Goal: Task Accomplishment & Management: Use online tool/utility

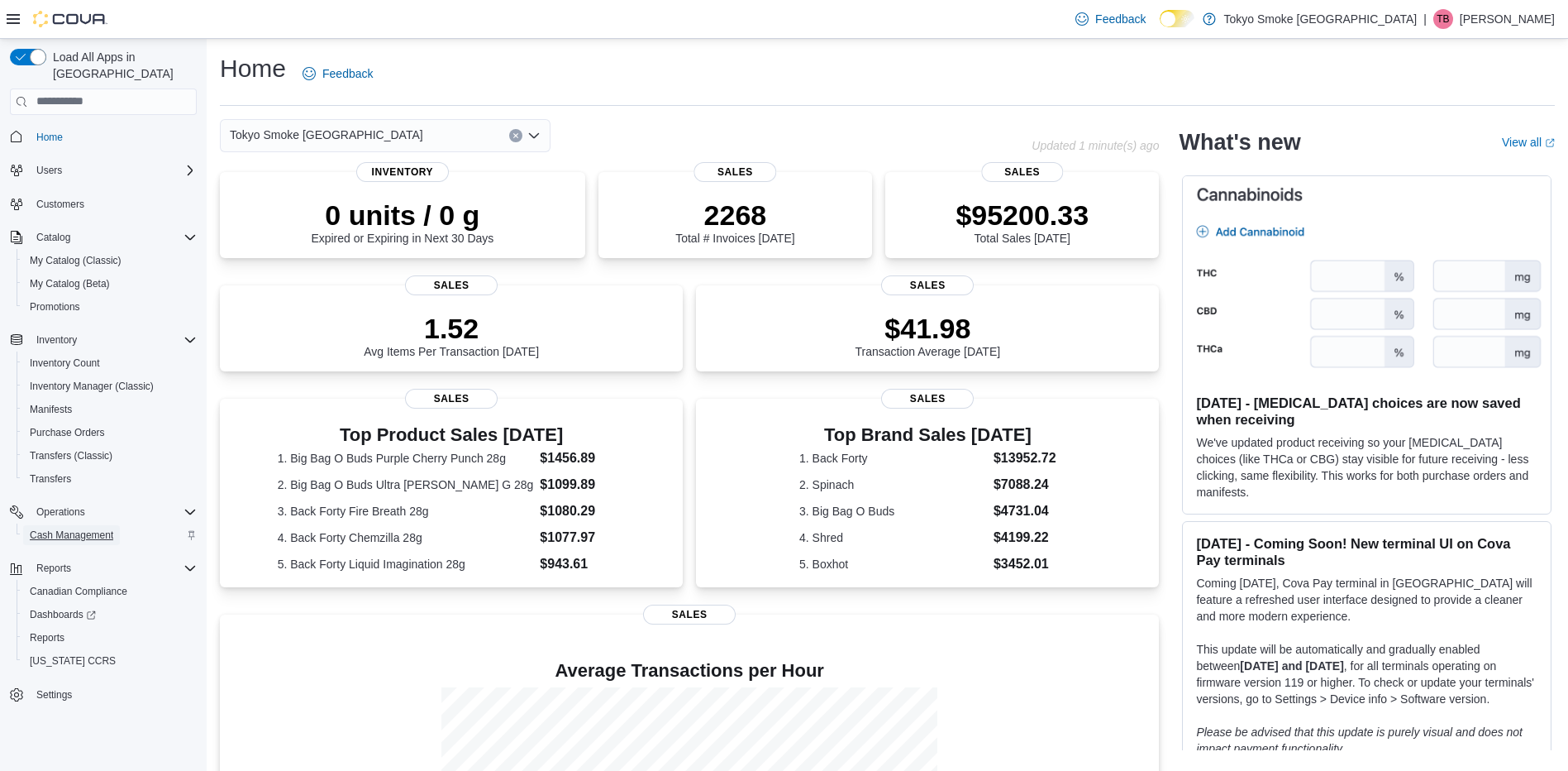
click at [79, 529] on span "Cash Management" at bounding box center [71, 535] width 83 height 13
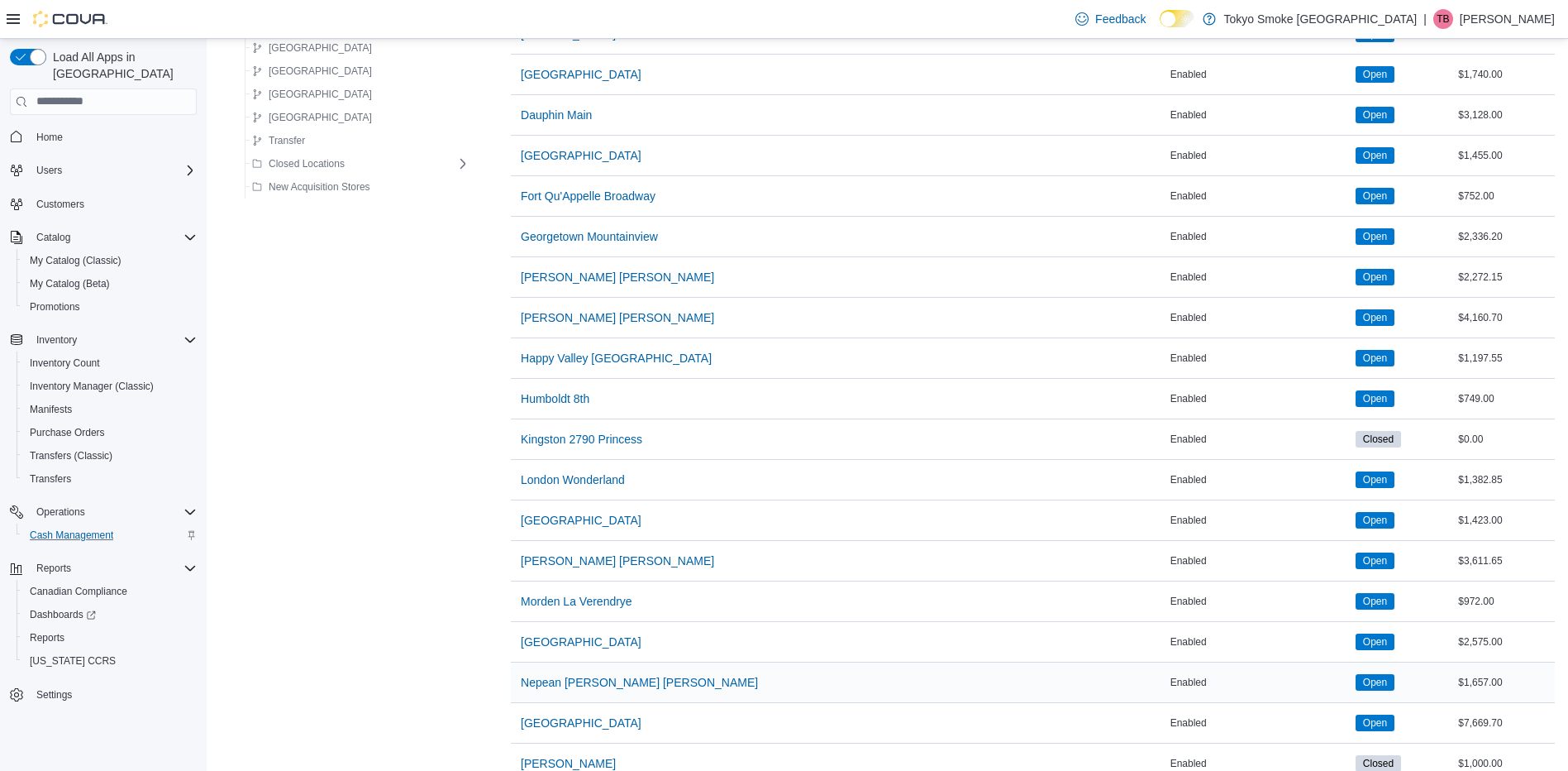
scroll to position [579, 0]
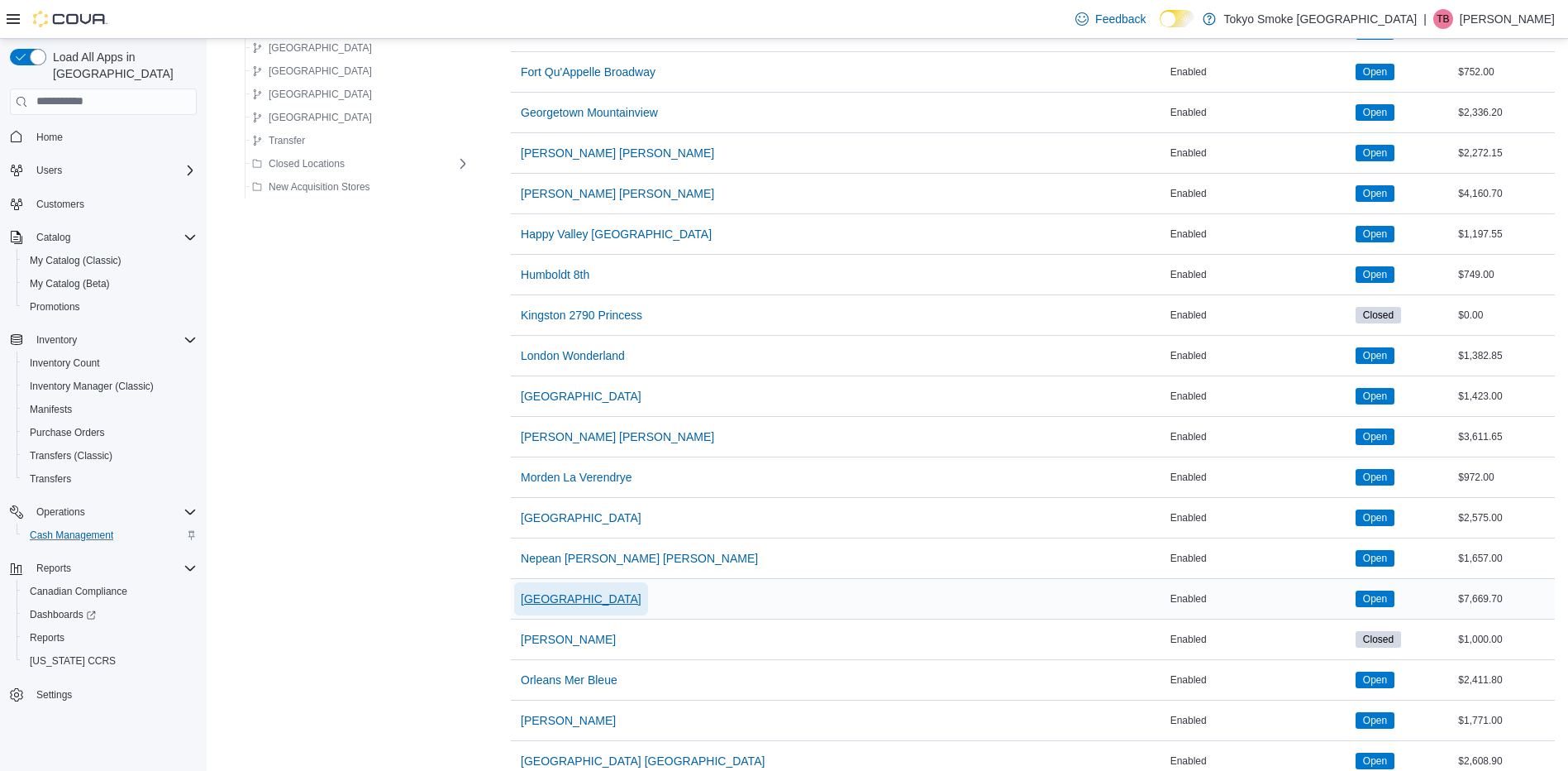
click at [538, 596] on span "[GEOGRAPHIC_DATA]" at bounding box center [581, 598] width 121 height 17
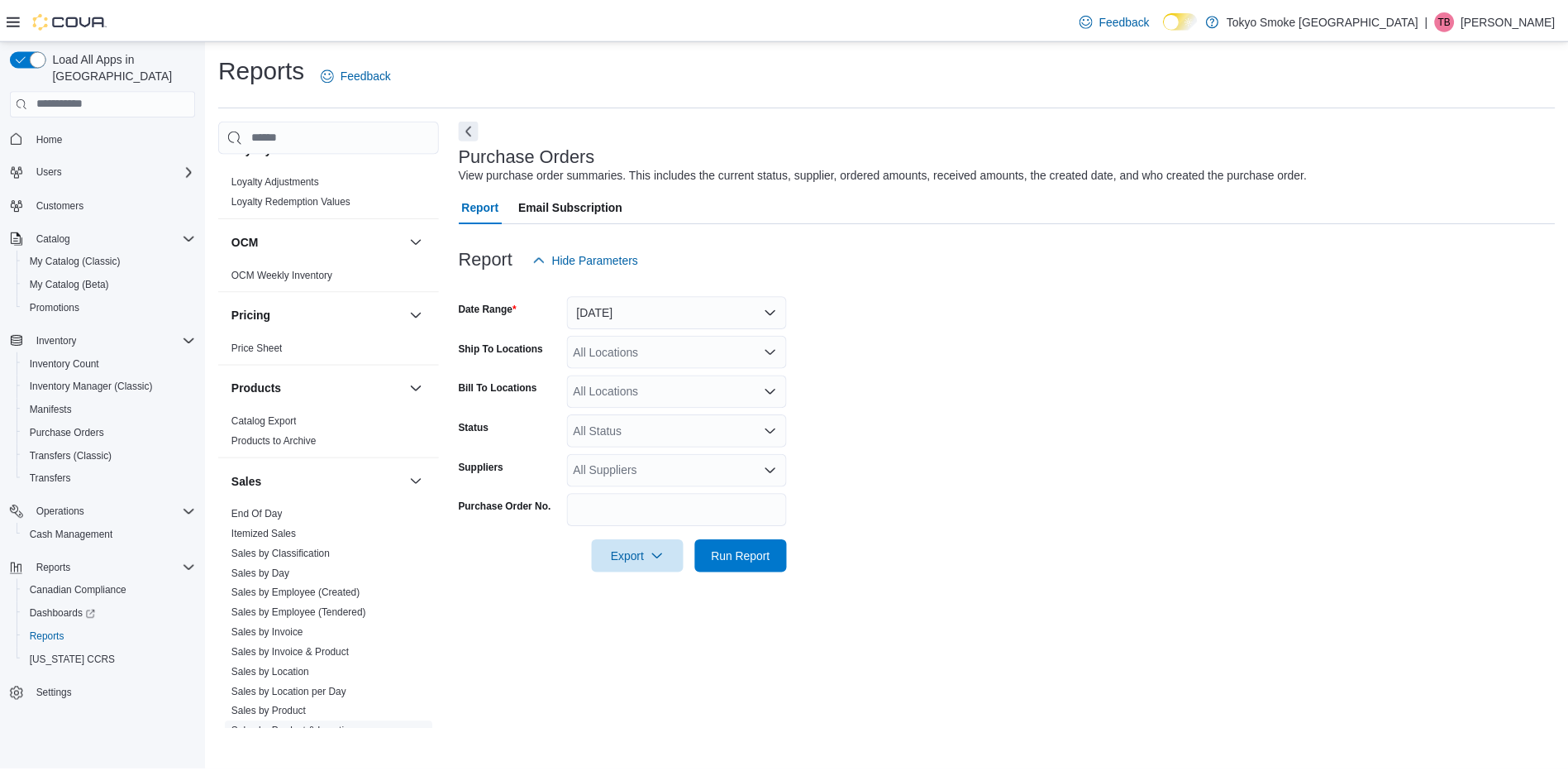
scroll to position [937, 0]
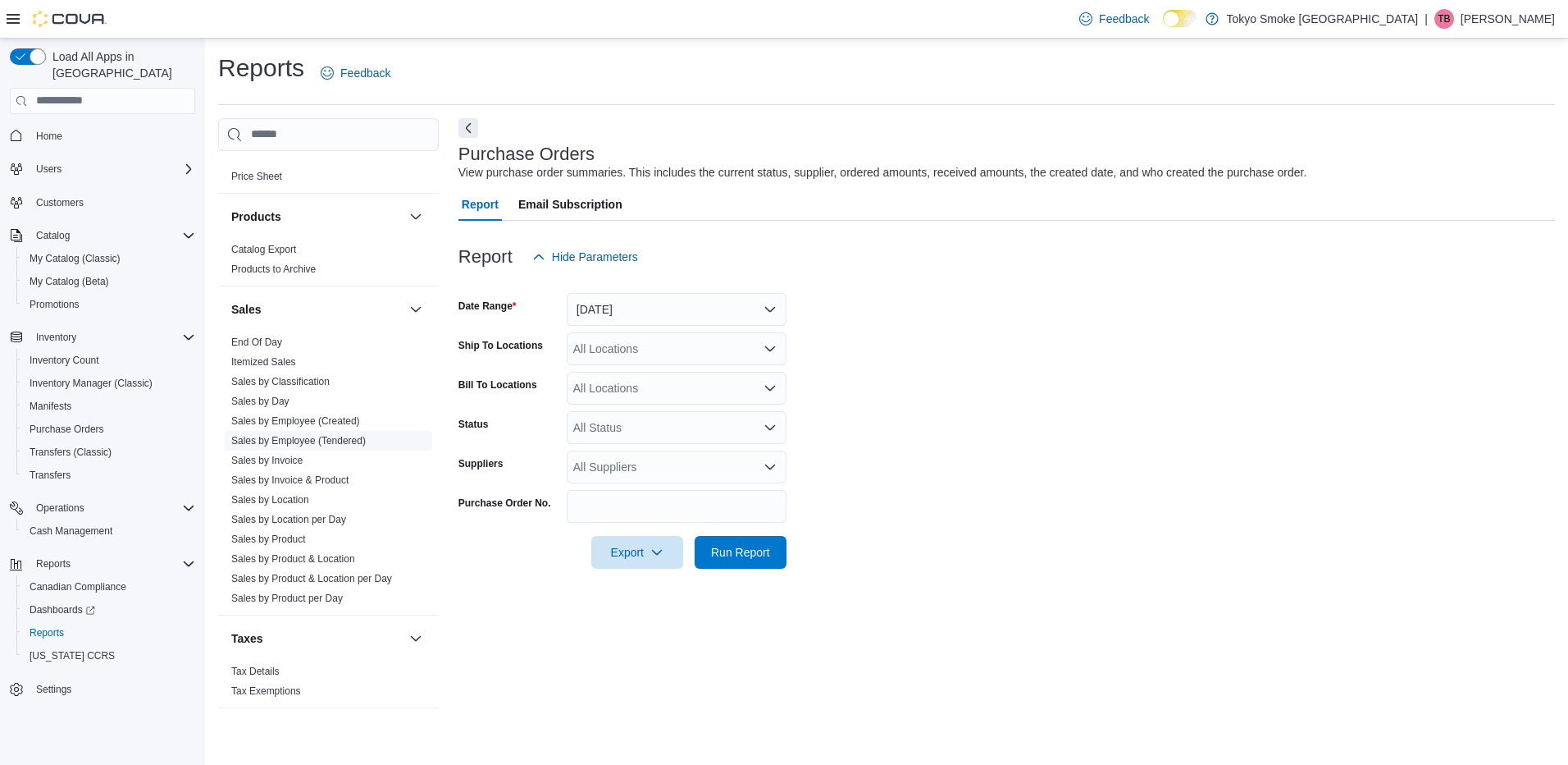
click at [336, 437] on link "Sales by Employee (Tendered)" at bounding box center [298, 440] width 134 height 11
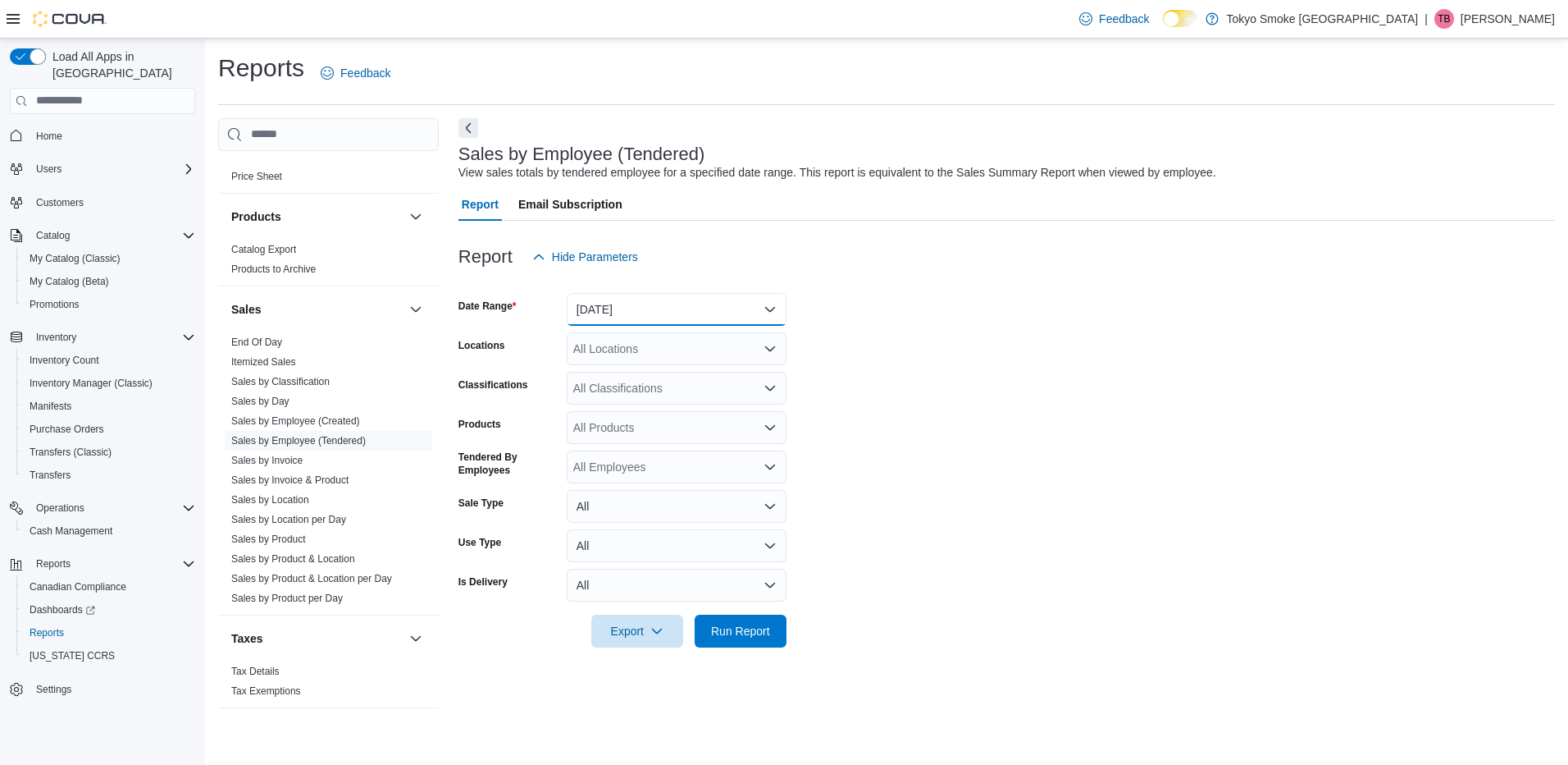
click at [672, 311] on button "Yesterday" at bounding box center [676, 309] width 220 height 33
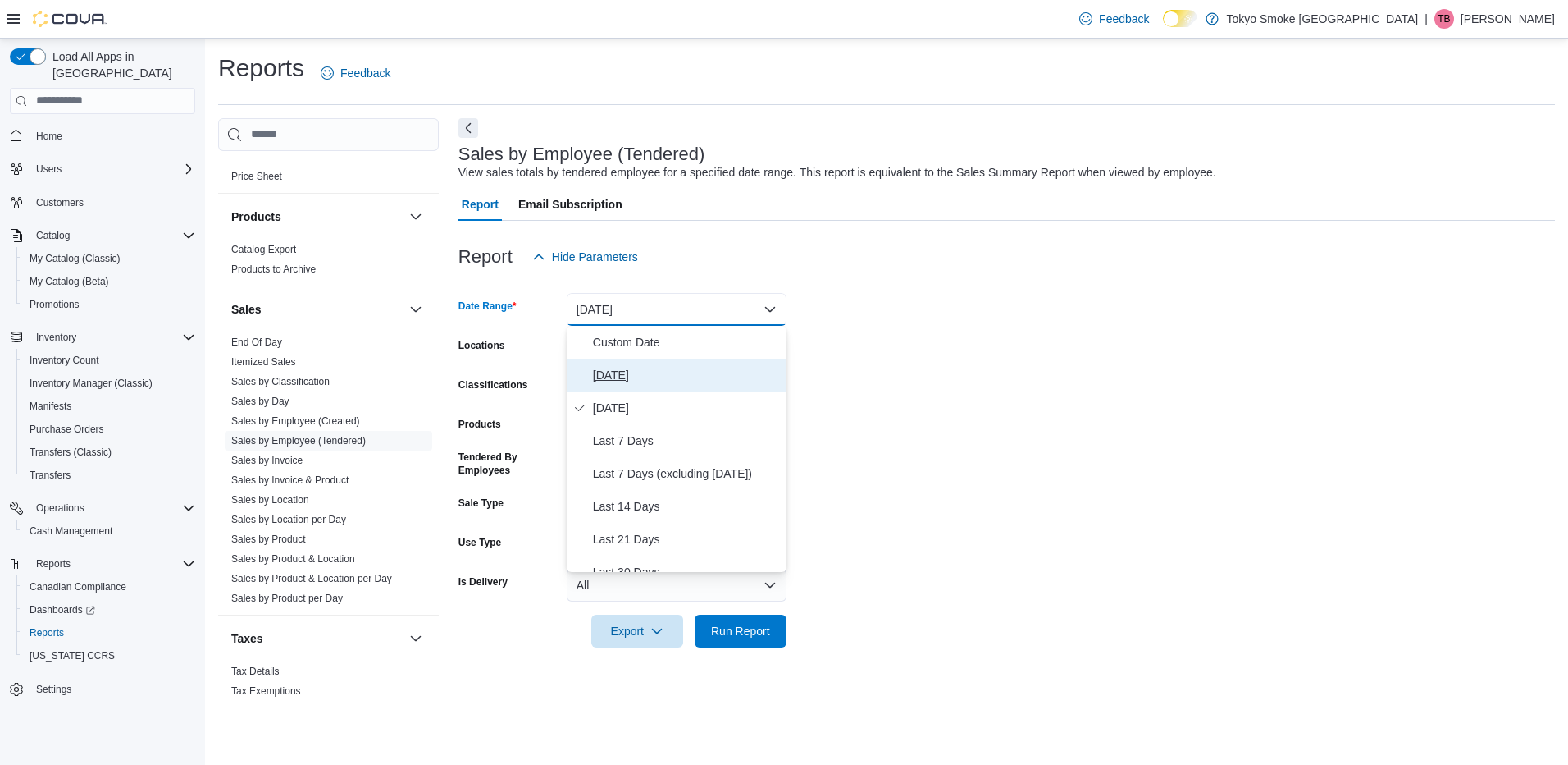
click at [638, 377] on span "Today" at bounding box center [686, 375] width 187 height 19
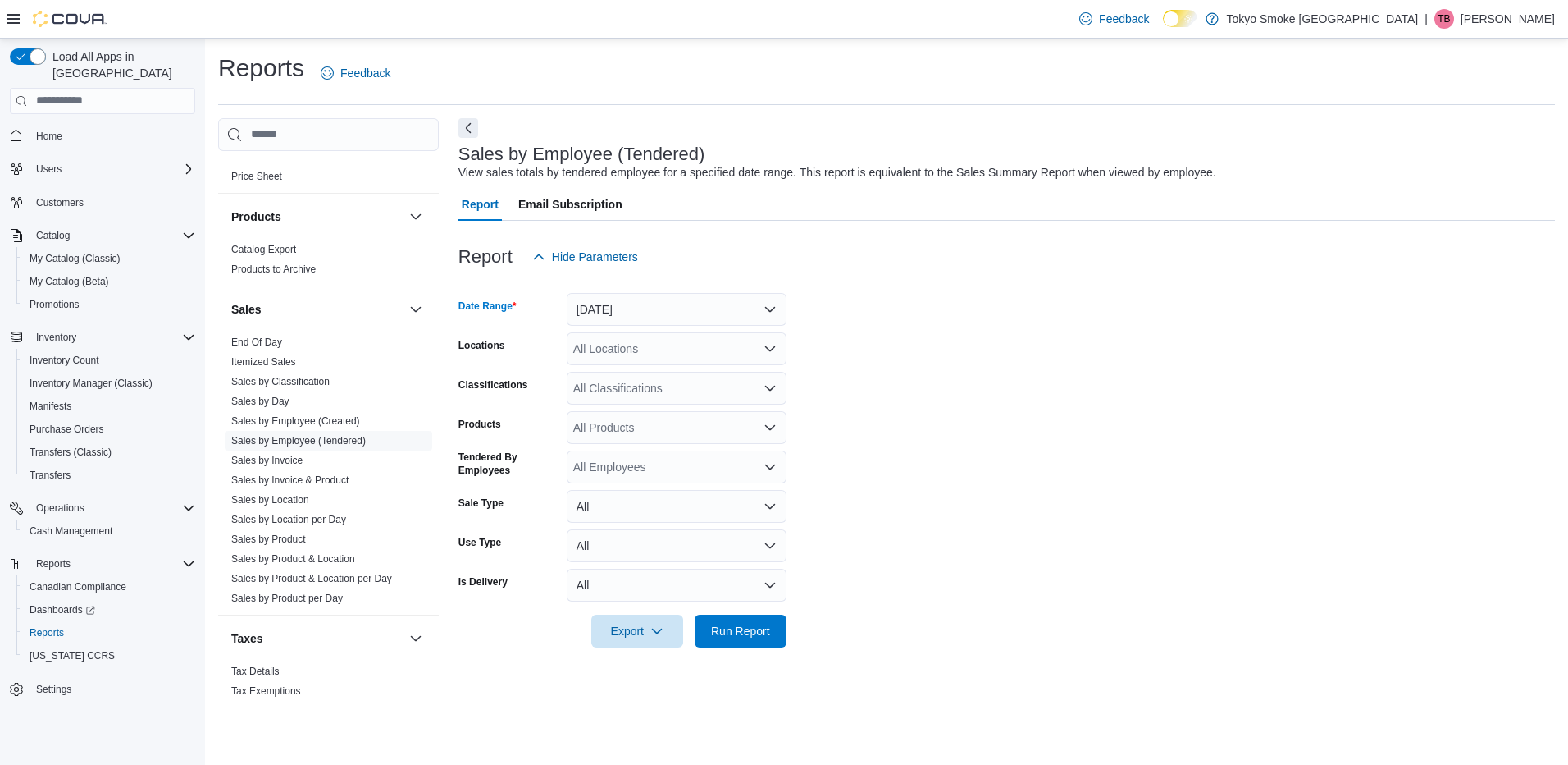
click at [640, 347] on div "All Locations" at bounding box center [676, 349] width 220 height 33
type input "***"
click at [654, 378] on span "[GEOGRAPHIC_DATA]" at bounding box center [670, 377] width 120 height 17
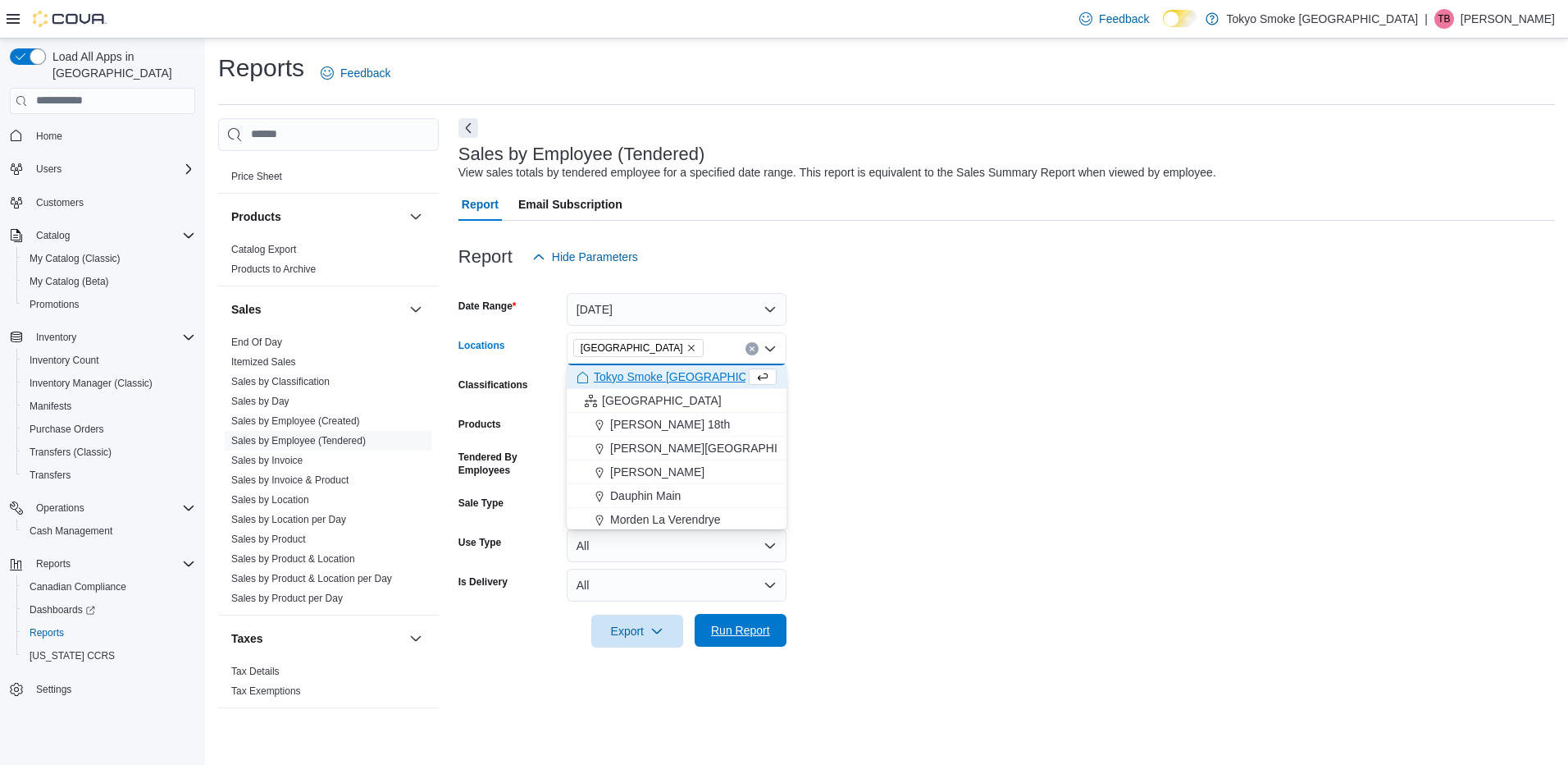
click at [722, 633] on span "Run Report" at bounding box center [741, 631] width 59 height 17
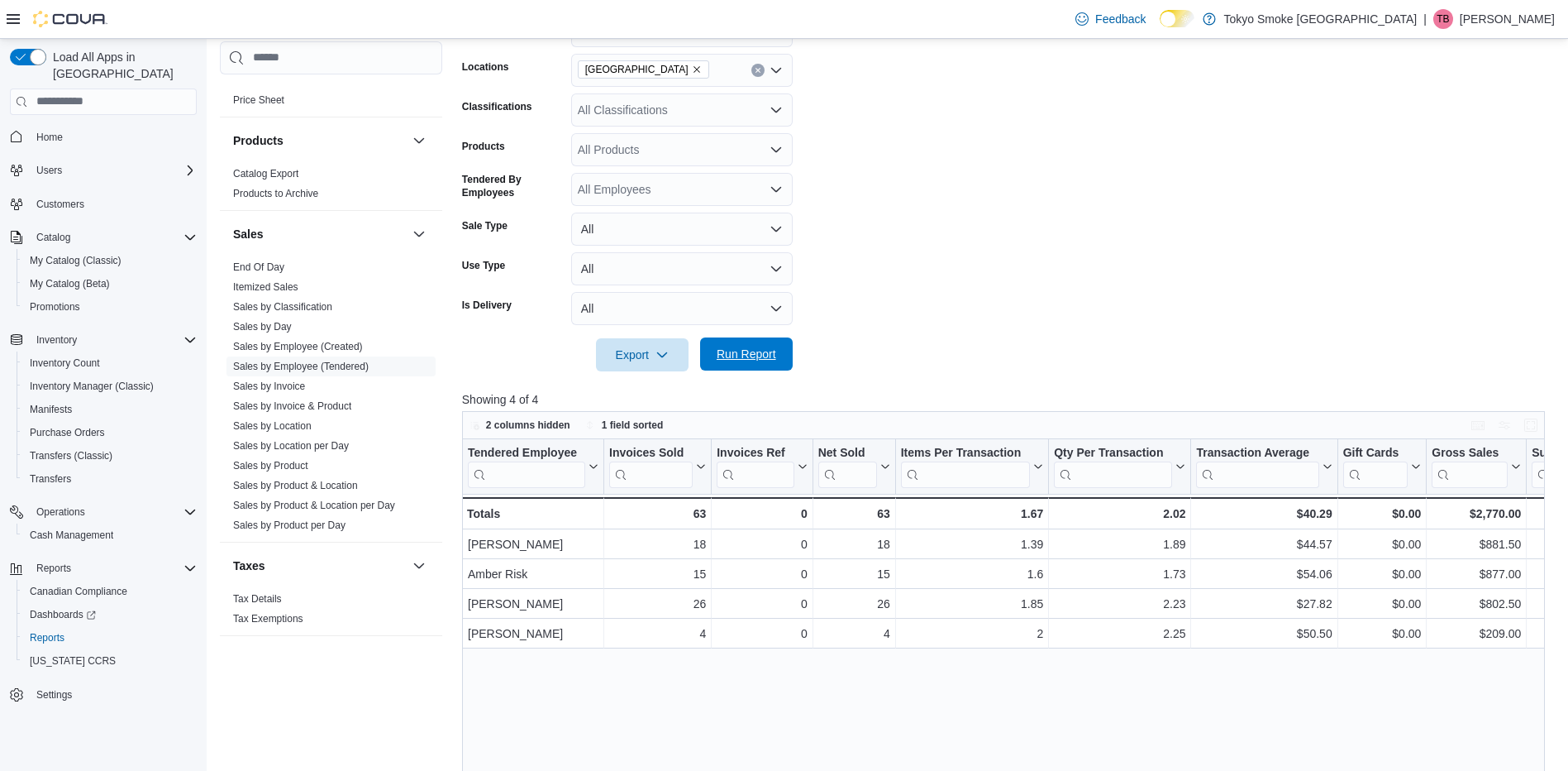
scroll to position [496, 0]
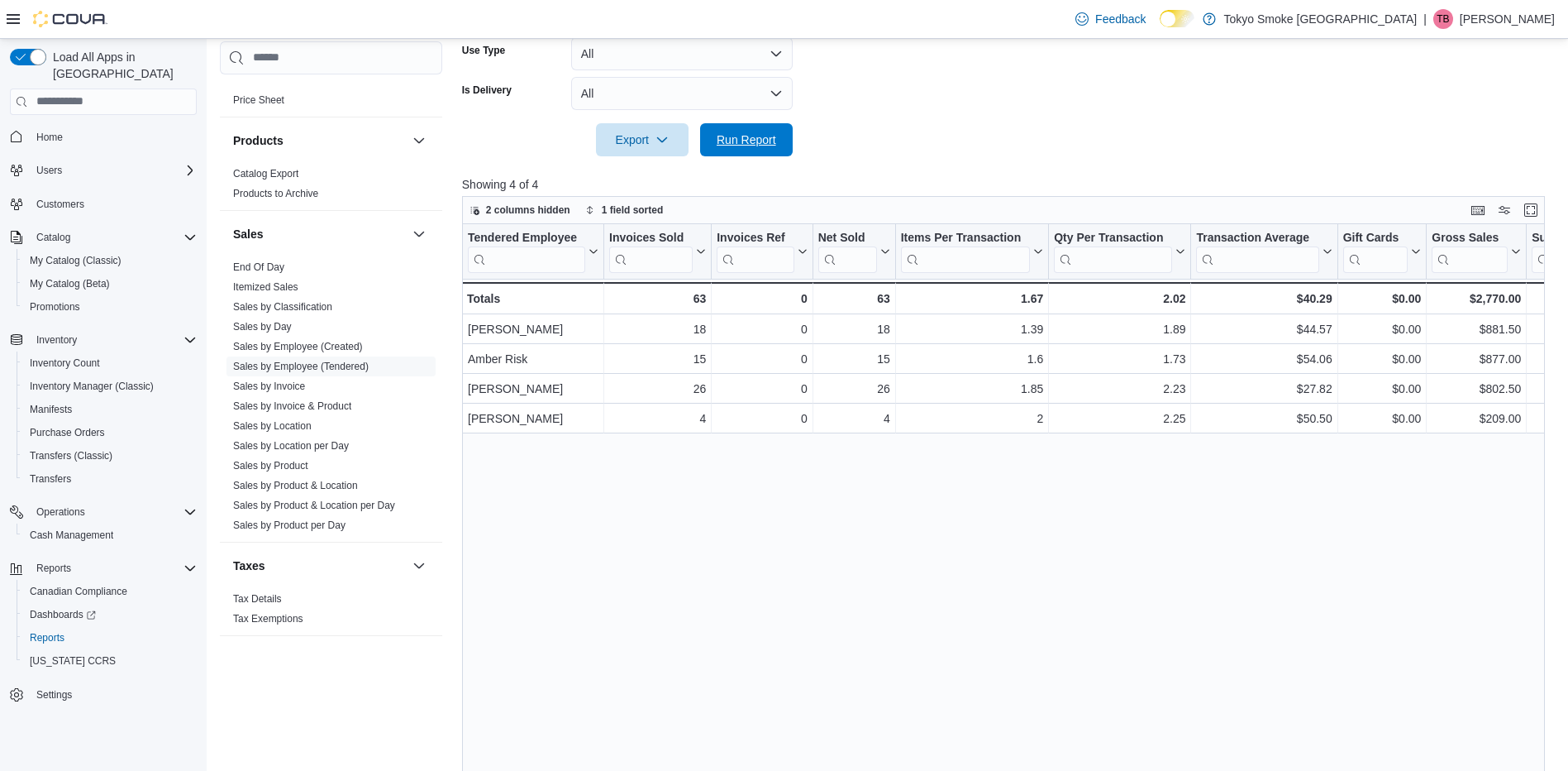
drag, startPoint x: 765, startPoint y: 141, endPoint x: 745, endPoint y: 166, distance: 32.0
click at [762, 147] on span "Run Report" at bounding box center [746, 140] width 59 height 17
click at [766, 124] on span "Run Report" at bounding box center [746, 139] width 72 height 33
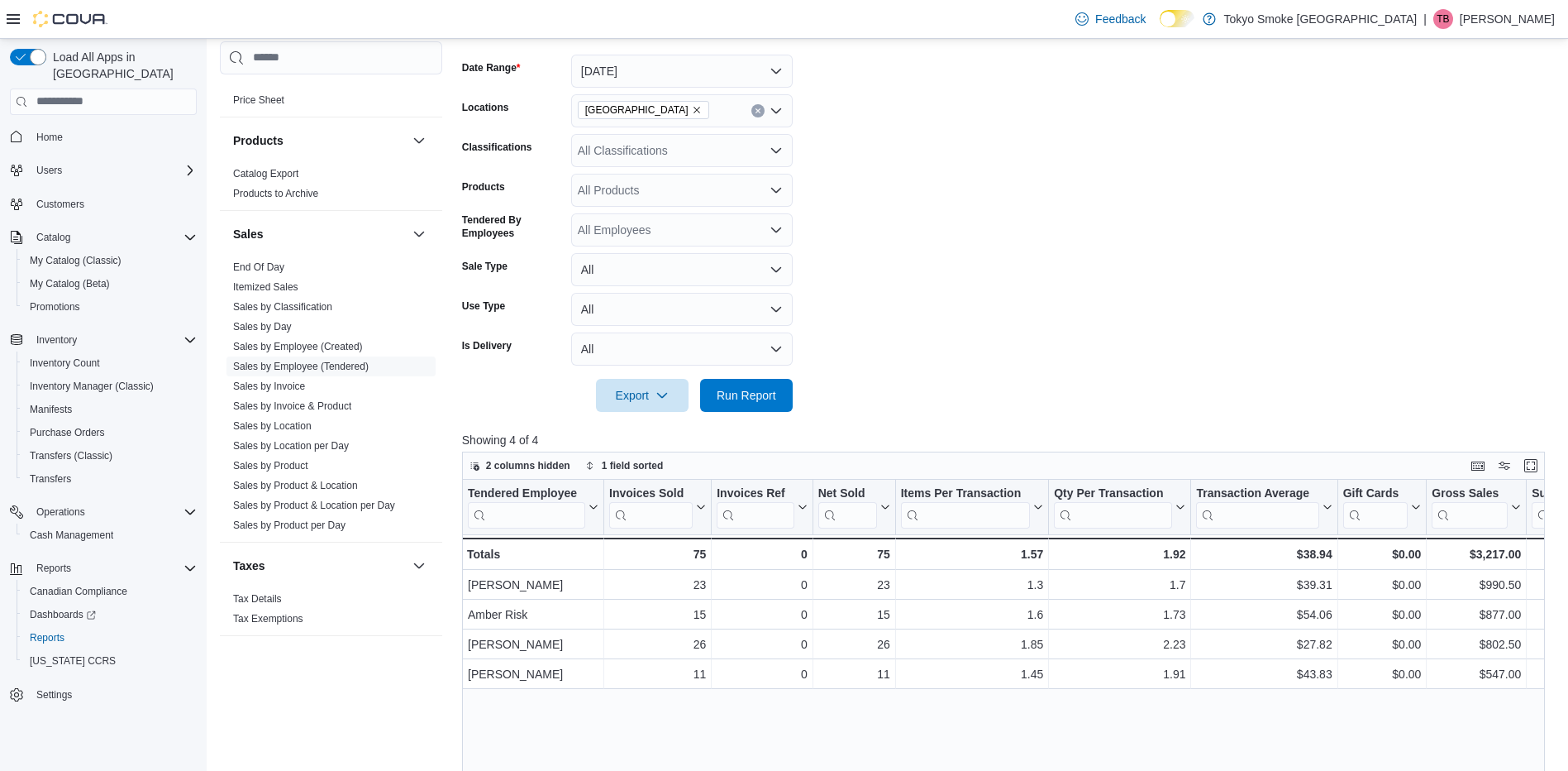
scroll to position [414, 0]
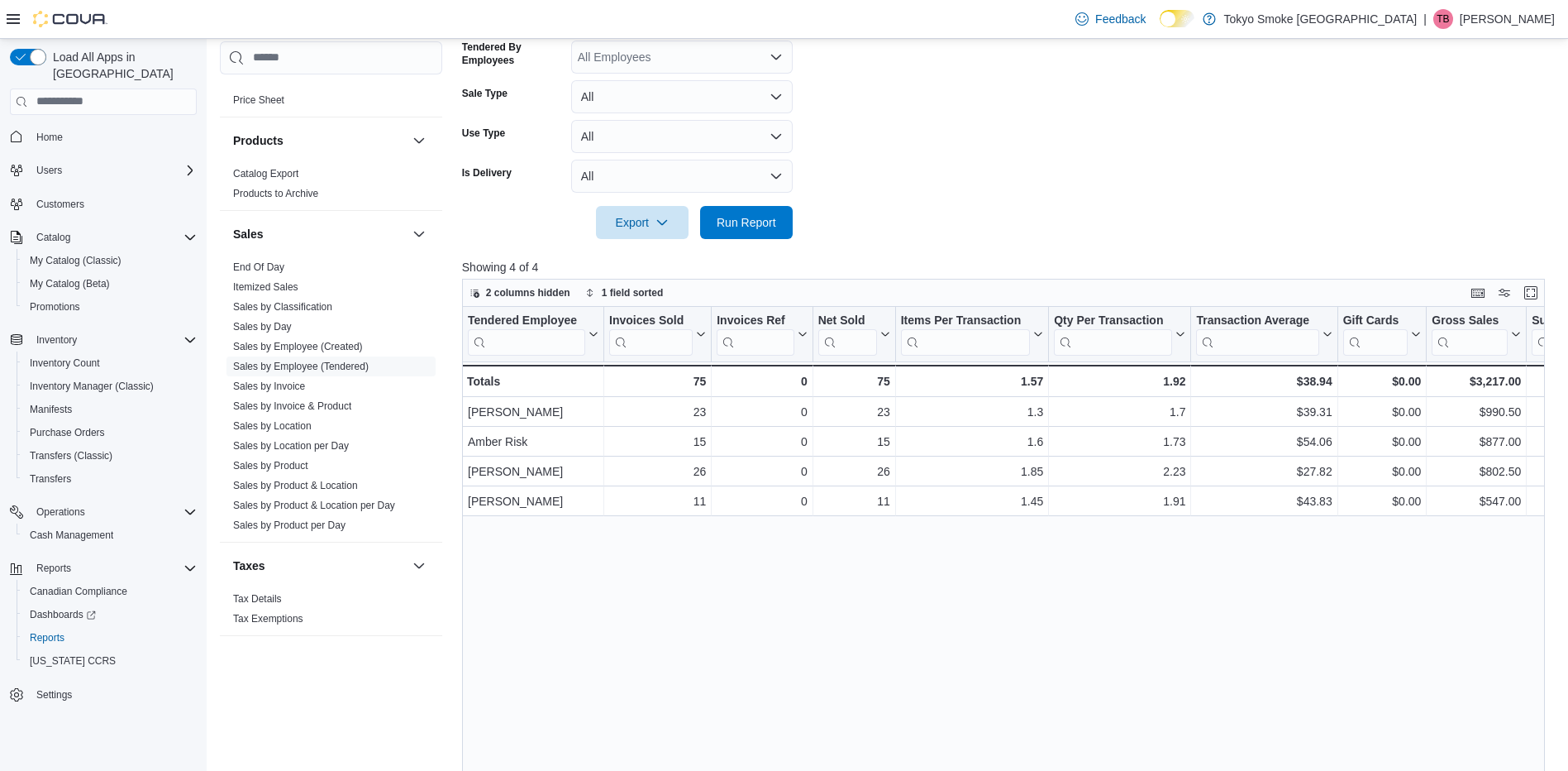
drag, startPoint x: 830, startPoint y: 224, endPoint x: 572, endPoint y: 222, distance: 258.0
click at [825, 225] on form "Date Range Today Locations North Bay Lakeshore Classifications All Classificati…" at bounding box center [1009, 50] width 1094 height 377
click at [585, 217] on div "Export Run Report" at bounding box center [627, 223] width 331 height 33
click at [762, 218] on span "Run Report" at bounding box center [746, 222] width 59 height 17
click at [735, 227] on span "Run Report" at bounding box center [746, 222] width 59 height 17
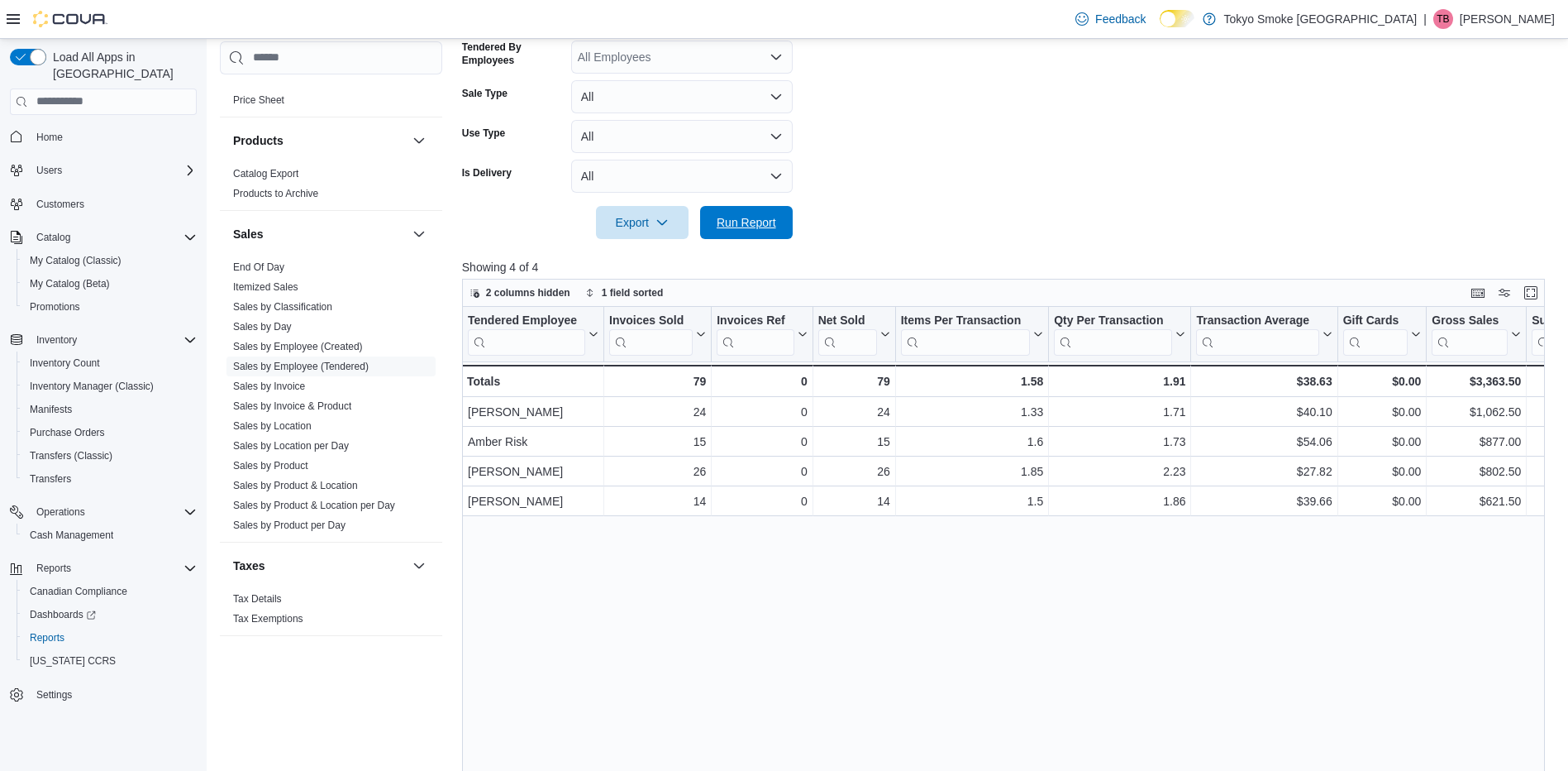
drag, startPoint x: 747, startPoint y: 213, endPoint x: 657, endPoint y: 198, distance: 91.2
click at [747, 213] on span "Run Report" at bounding box center [746, 223] width 72 height 33
